Goal: Task Accomplishment & Management: Manage account settings

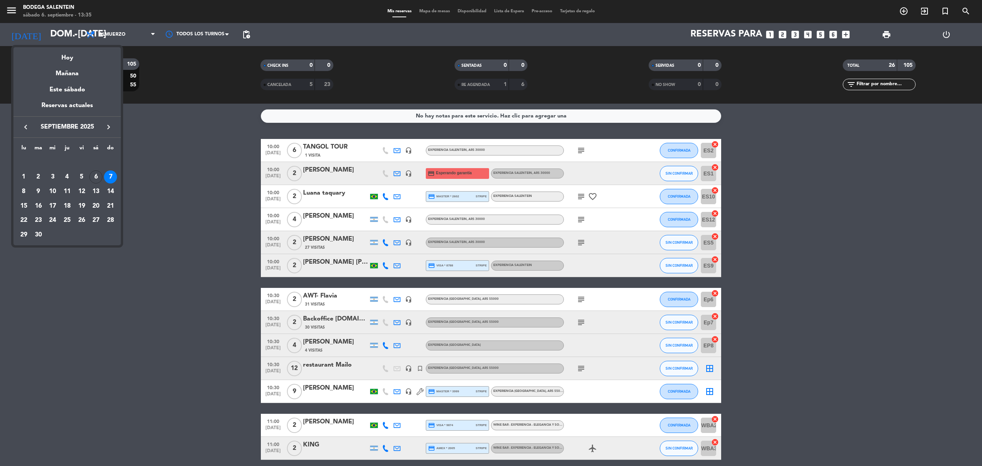
click at [107, 177] on div "7" at bounding box center [110, 176] width 13 height 13
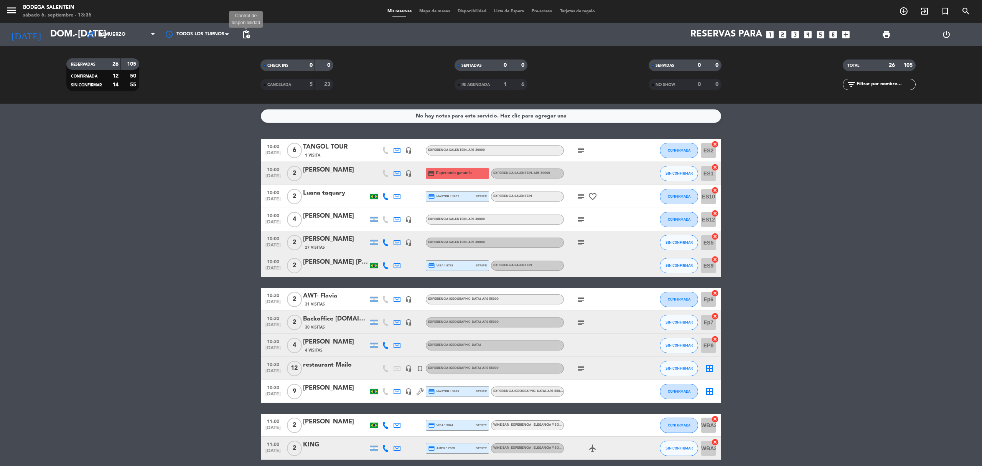
click at [246, 35] on span "pending_actions" at bounding box center [246, 34] width 9 height 9
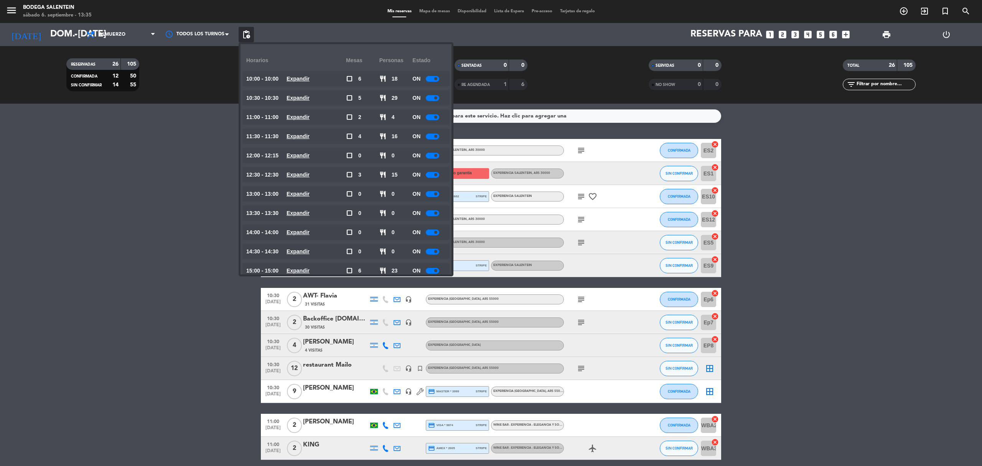
click at [434, 80] on div at bounding box center [432, 79] width 13 height 6
click at [431, 174] on div at bounding box center [432, 175] width 13 height 6
click at [435, 97] on div at bounding box center [432, 98] width 13 height 6
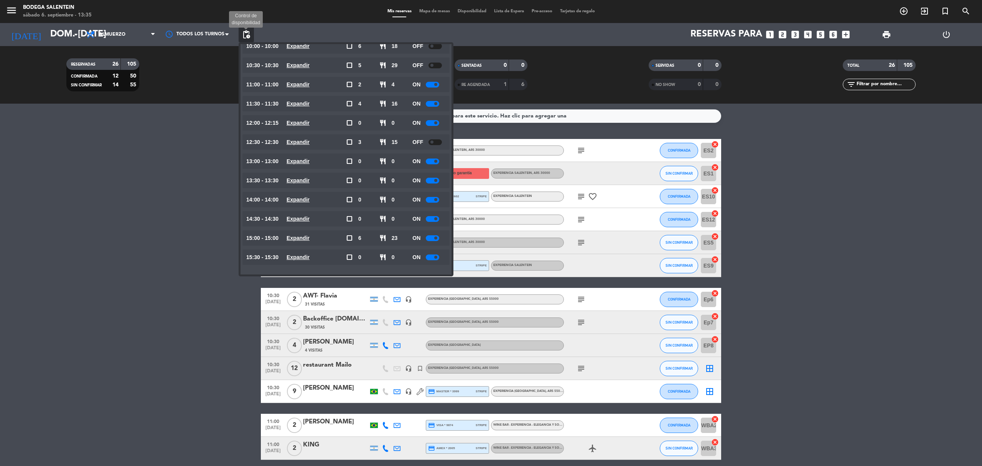
click at [250, 34] on span "pending_actions" at bounding box center [246, 34] width 9 height 9
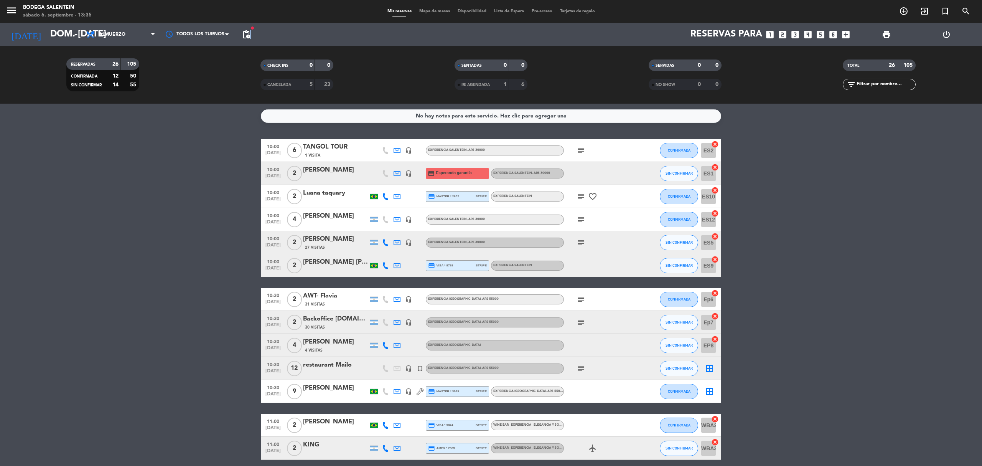
click at [251, 34] on span "pending_actions" at bounding box center [246, 34] width 9 height 9
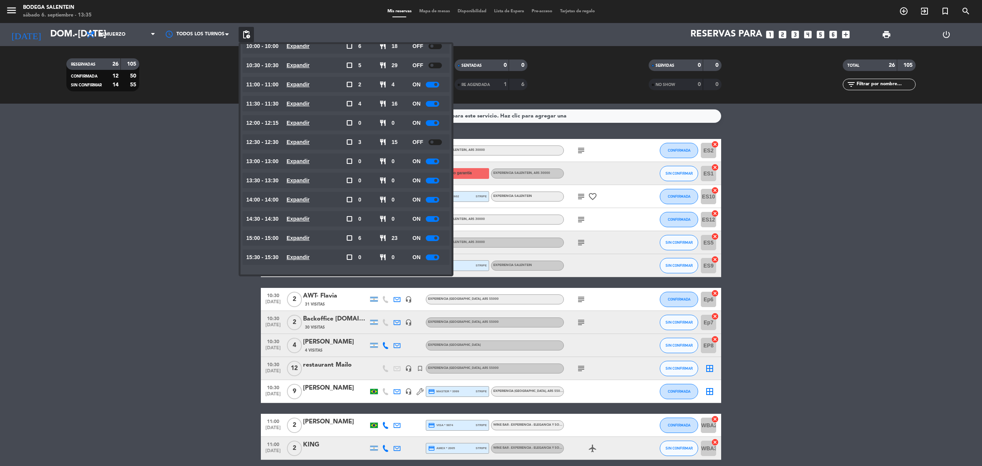
click at [434, 237] on div at bounding box center [432, 238] width 13 height 6
click at [246, 32] on span "pending_actions" at bounding box center [246, 34] width 9 height 9
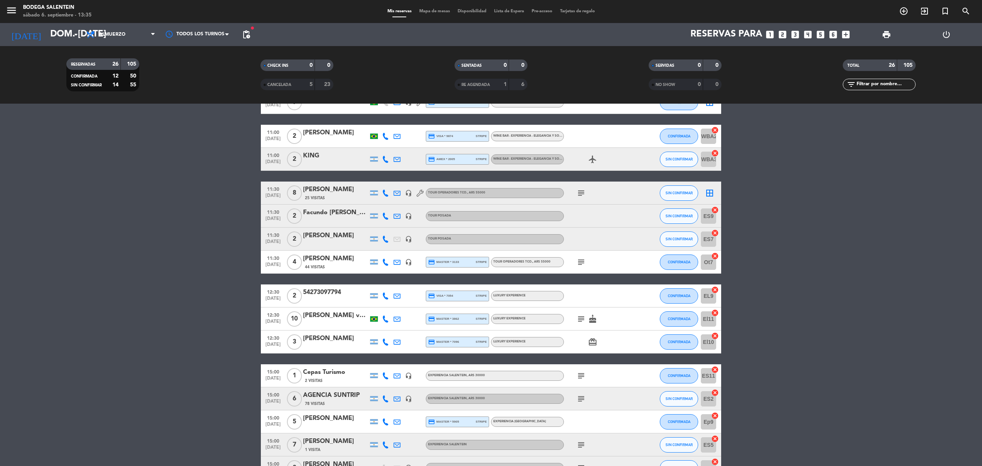
scroll to position [363, 0]
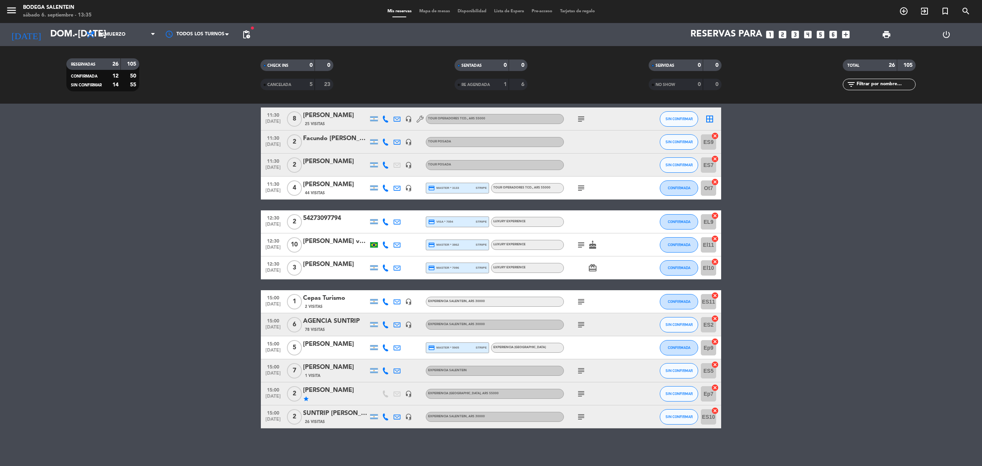
click at [345, 398] on div "star" at bounding box center [335, 399] width 65 height 6
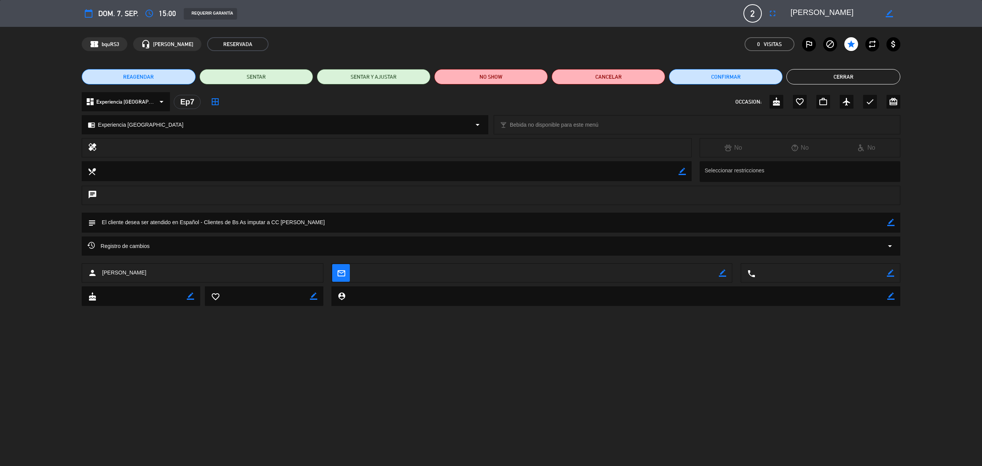
click at [816, 71] on button "Cerrar" at bounding box center [844, 76] width 114 height 15
